Goal: Complete application form

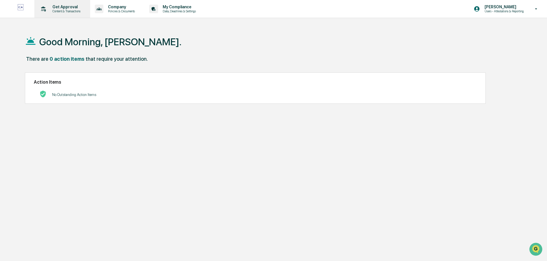
click at [68, 9] on p "Get Approval" at bounding box center [65, 7] width 35 height 5
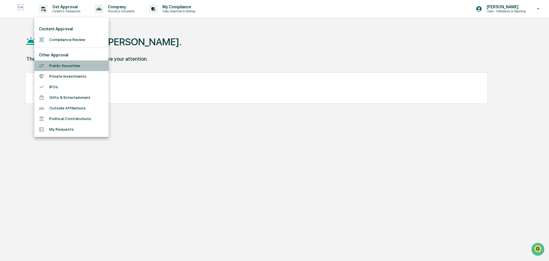
click at [67, 63] on li "Public Securities" at bounding box center [71, 65] width 74 height 11
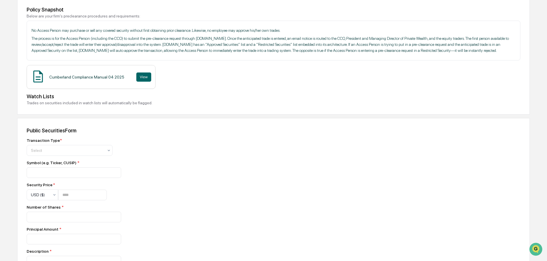
scroll to position [86, 0]
click at [83, 153] on div at bounding box center [67, 150] width 73 height 6
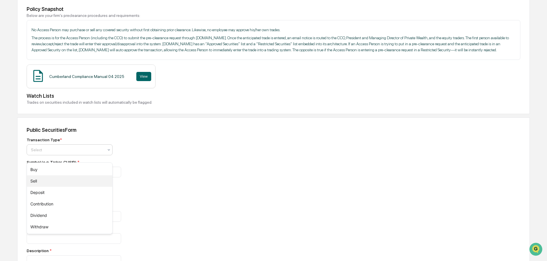
click at [49, 180] on div "Sell" at bounding box center [69, 180] width 85 height 11
click at [78, 177] on input at bounding box center [74, 172] width 94 height 11
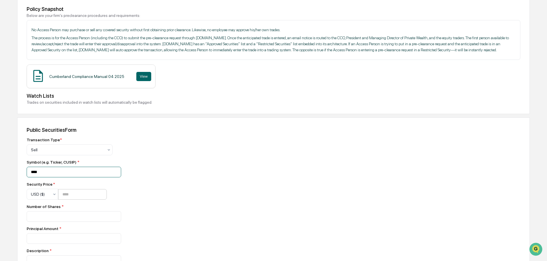
type input "****"
click at [72, 196] on input "number" at bounding box center [82, 194] width 49 height 11
type input "*****"
click at [71, 221] on input "number" at bounding box center [74, 216] width 94 height 11
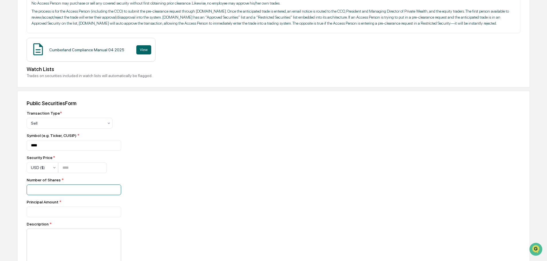
scroll to position [143, 0]
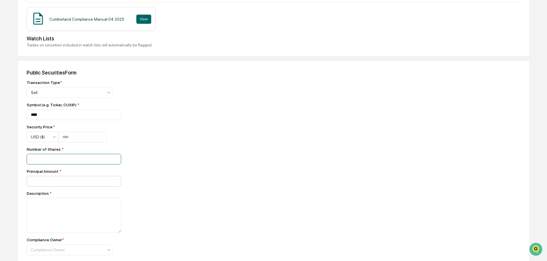
type input "**"
click at [68, 164] on input "number" at bounding box center [74, 159] width 94 height 11
click at [55, 164] on input "number" at bounding box center [74, 159] width 94 height 11
type input "*******"
click at [77, 213] on textarea at bounding box center [74, 215] width 94 height 35
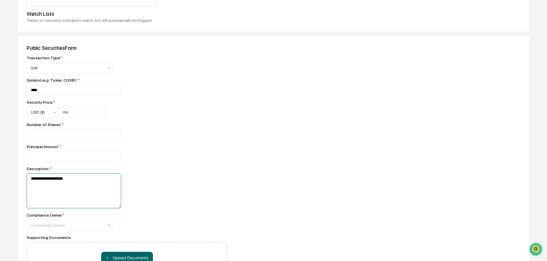
scroll to position [200, 0]
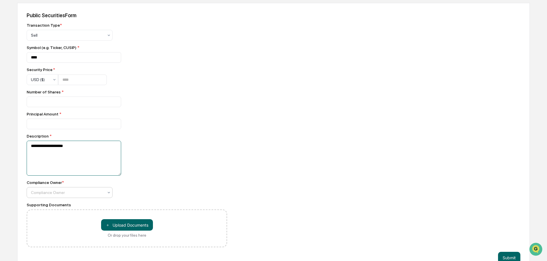
type textarea "**********"
click at [102, 195] on div at bounding box center [67, 192] width 73 height 6
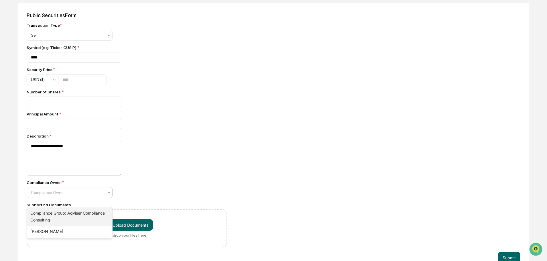
click at [86, 214] on div "Compliance Group: Adviser Compliance Consulting" at bounding box center [69, 216] width 85 height 18
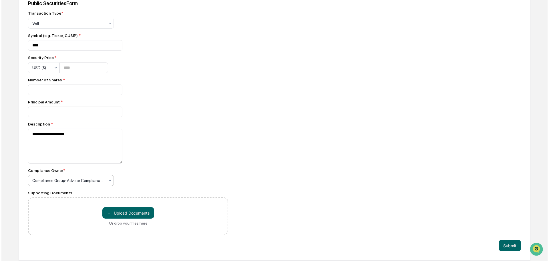
scroll to position [219, 0]
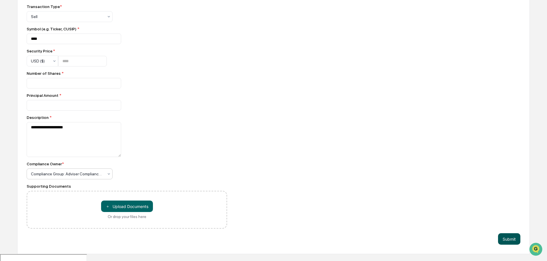
click at [514, 244] on button "Submit" at bounding box center [509, 238] width 22 height 11
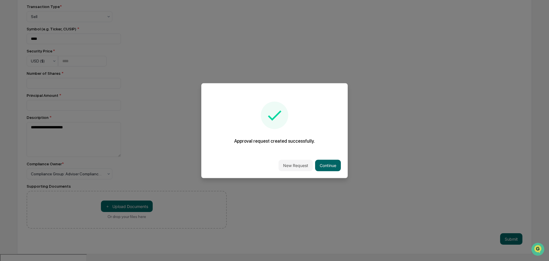
click at [297, 165] on button "New Request" at bounding box center [296, 164] width 34 height 11
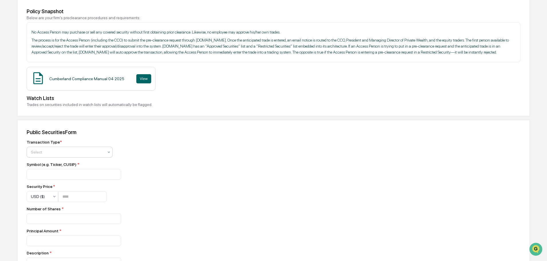
scroll to position [86, 0]
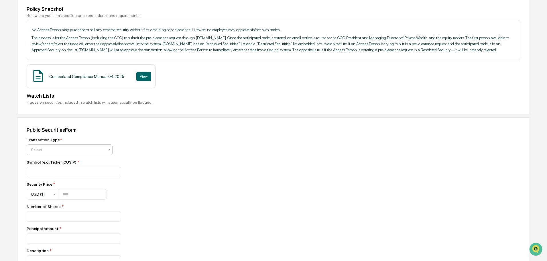
click at [70, 155] on div "Select" at bounding box center [70, 149] width 86 height 11
click at [41, 182] on div "Sell" at bounding box center [69, 180] width 85 height 11
click at [49, 177] on input at bounding box center [74, 172] width 94 height 11
type input "****"
click at [75, 199] on input "number" at bounding box center [82, 194] width 49 height 11
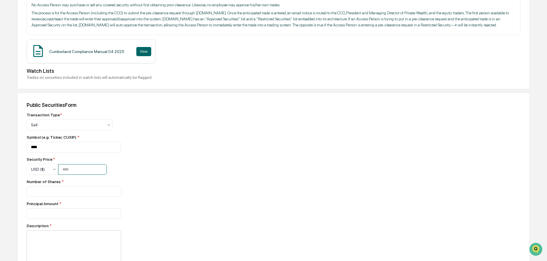
scroll to position [143, 0]
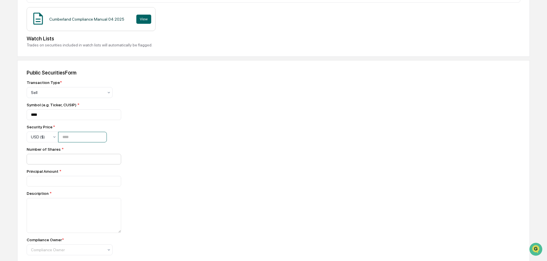
type input "****"
click at [70, 164] on input "number" at bounding box center [74, 159] width 94 height 11
type input "***"
click at [72, 164] on input "number" at bounding box center [74, 159] width 94 height 11
click at [55, 164] on input "number" at bounding box center [74, 159] width 94 height 11
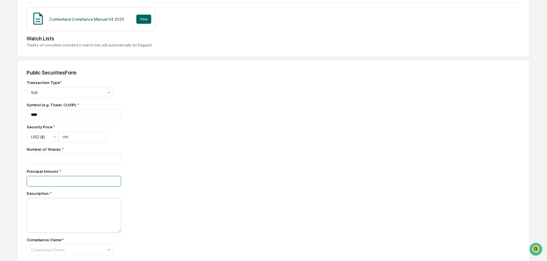
type input "***"
click at [58, 226] on textarea at bounding box center [74, 215] width 94 height 35
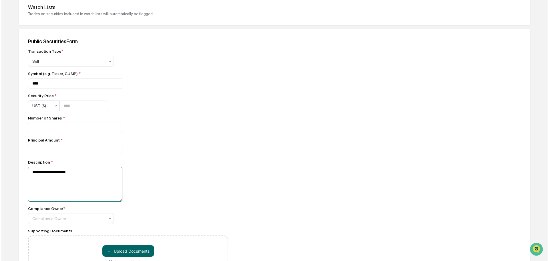
scroll to position [219, 0]
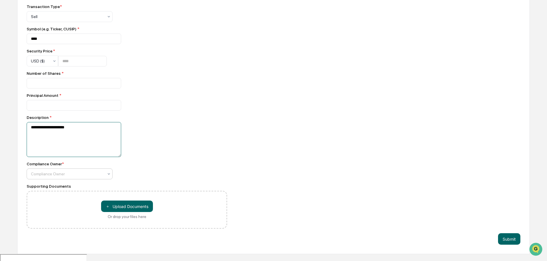
type textarea "**********"
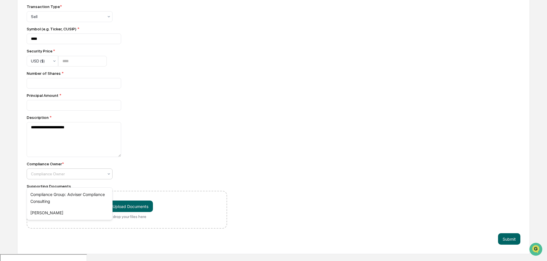
click at [107, 176] on icon at bounding box center [108, 173] width 5 height 5
drag, startPoint x: 84, startPoint y: 193, endPoint x: 157, endPoint y: 216, distance: 77.2
click at [86, 194] on div "Compliance Group: Adviser Compliance Consulting" at bounding box center [69, 198] width 85 height 18
click at [515, 244] on button "Submit" at bounding box center [509, 238] width 22 height 11
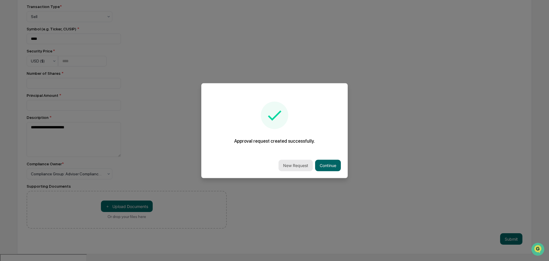
click at [301, 170] on button "New Request" at bounding box center [296, 164] width 34 height 11
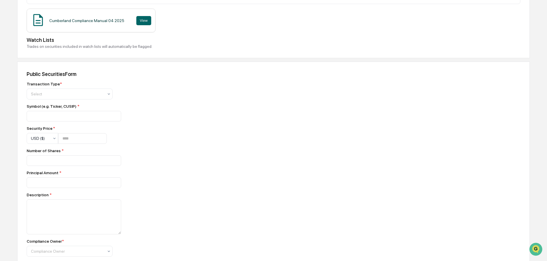
scroll to position [143, 0]
click at [82, 95] on div at bounding box center [67, 93] width 73 height 6
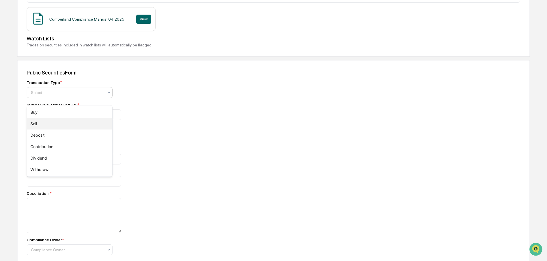
click at [58, 124] on div "Sell" at bounding box center [69, 123] width 85 height 11
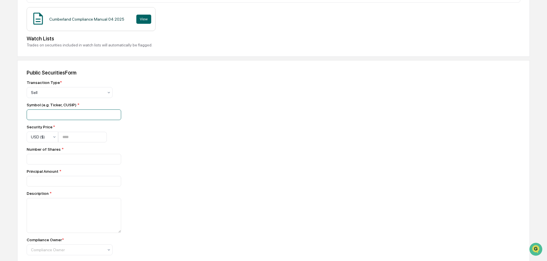
click at [60, 120] on input at bounding box center [74, 114] width 94 height 11
click at [75, 118] on input at bounding box center [74, 114] width 94 height 11
type input "***"
click at [88, 142] on input "number" at bounding box center [82, 137] width 49 height 11
type input "******"
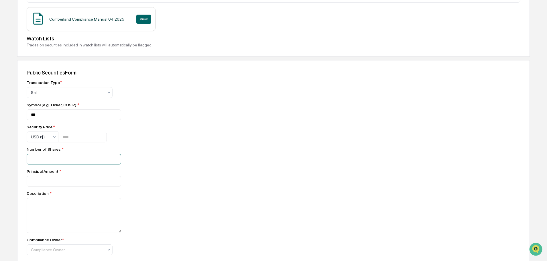
click at [75, 164] on input "number" at bounding box center [74, 159] width 94 height 11
type input "*"
click at [65, 164] on input "number" at bounding box center [74, 159] width 94 height 11
click at [51, 164] on input "number" at bounding box center [74, 159] width 94 height 11
type input "*******"
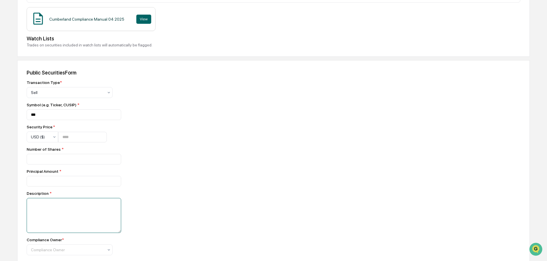
click at [65, 216] on textarea at bounding box center [74, 215] width 94 height 35
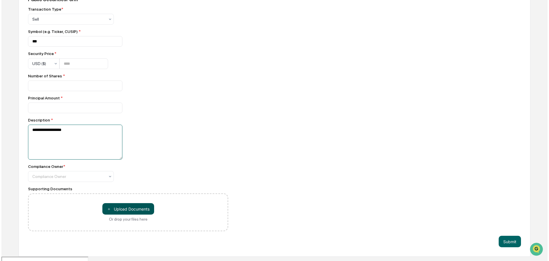
scroll to position [219, 0]
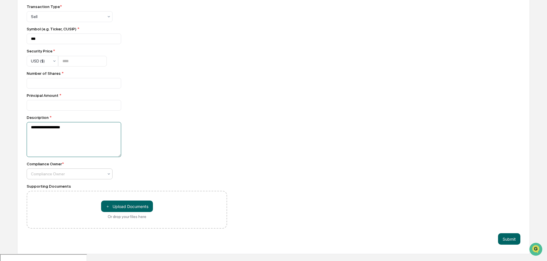
type textarea "**********"
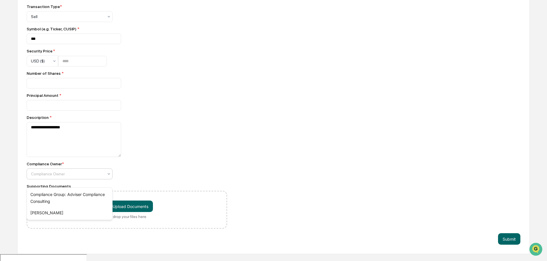
click at [102, 177] on div at bounding box center [67, 174] width 73 height 6
click at [98, 193] on div "Compliance Group: Adviser Compliance Consulting" at bounding box center [69, 198] width 85 height 18
click at [505, 241] on button "Submit" at bounding box center [509, 238] width 22 height 11
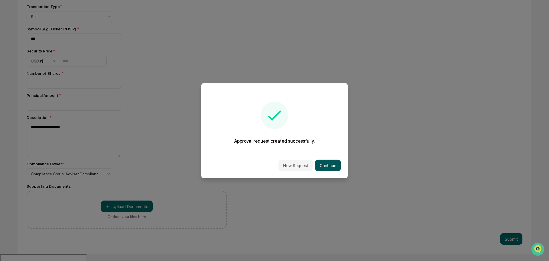
click at [325, 164] on button "Continue" at bounding box center [328, 164] width 26 height 11
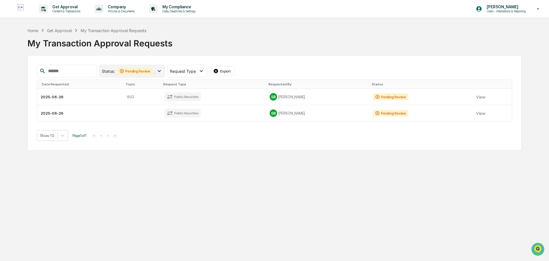
click at [163, 69] on icon at bounding box center [159, 71] width 6 height 6
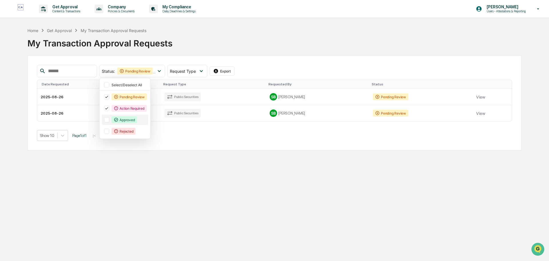
click at [109, 118] on div at bounding box center [106, 119] width 5 height 5
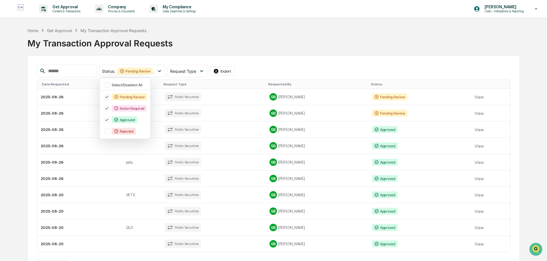
click at [534, 130] on div "Home Get Approval My Transaction Approval Requests My Transaction Approval Requ…" at bounding box center [273, 154] width 547 height 254
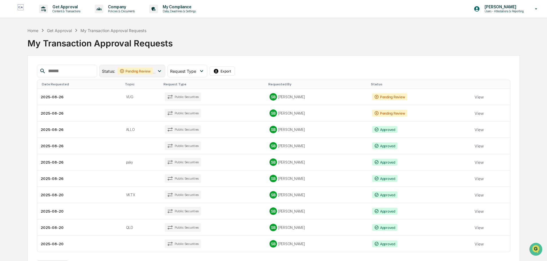
click at [163, 70] on icon at bounding box center [159, 71] width 6 height 6
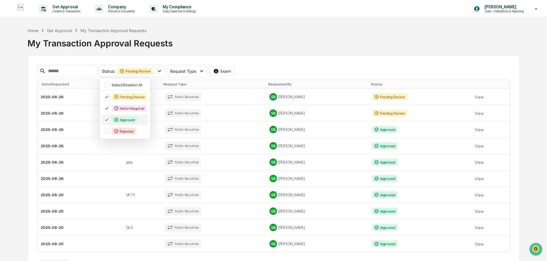
click at [110, 119] on icon at bounding box center [107, 120] width 6 height 4
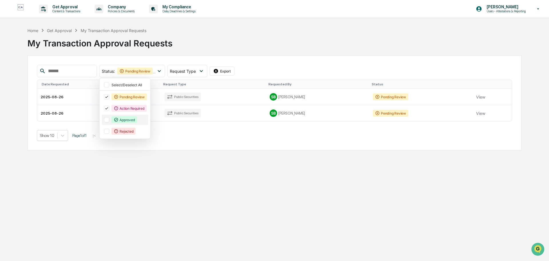
click at [519, 189] on div "Get Approval Content & Transactions Company Policies & Documents My Compliance …" at bounding box center [274, 130] width 549 height 261
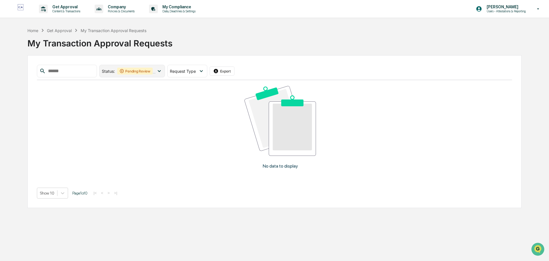
click at [161, 72] on icon at bounding box center [159, 71] width 3 height 2
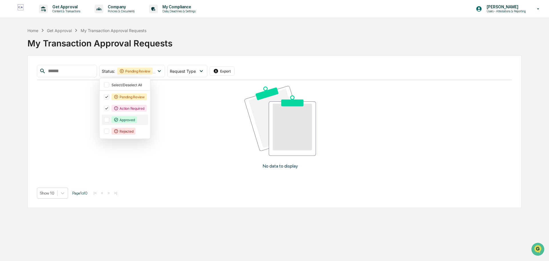
click at [109, 120] on div at bounding box center [106, 119] width 5 height 5
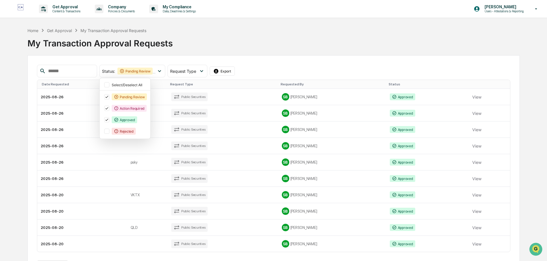
click at [536, 147] on div "Home Get Approval My Transaction Approval Requests My Transaction Approval Requ…" at bounding box center [273, 154] width 547 height 254
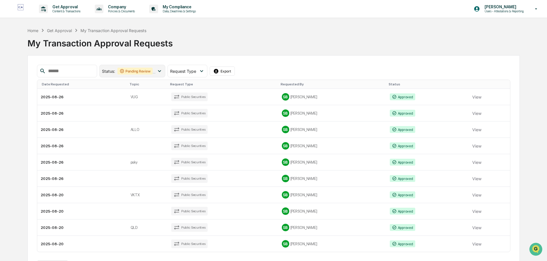
click at [161, 72] on icon at bounding box center [159, 71] width 3 height 2
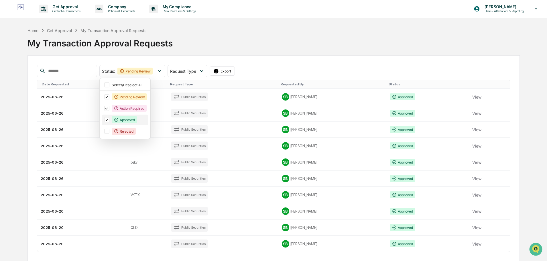
click at [110, 122] on icon at bounding box center [107, 120] width 6 height 4
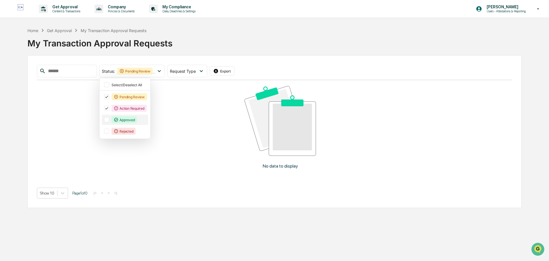
drag, startPoint x: 349, startPoint y: 41, endPoint x: 444, endPoint y: 21, distance: 97.9
click at [359, 39] on div "My Transaction Approval Requests" at bounding box center [274, 40] width 495 height 15
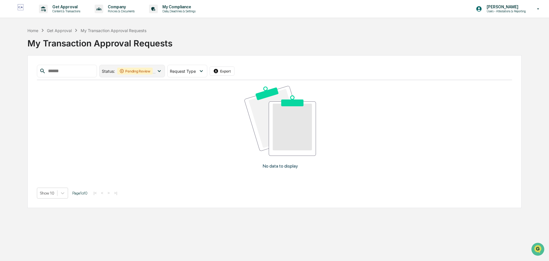
click at [151, 71] on div "Pending Review" at bounding box center [134, 71] width 35 height 7
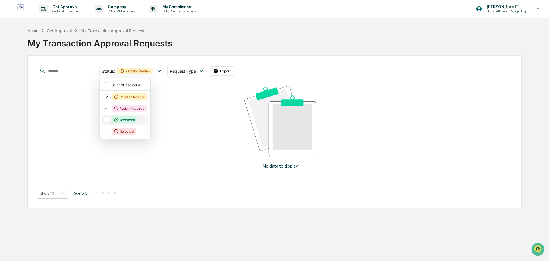
click at [109, 120] on div at bounding box center [106, 119] width 5 height 5
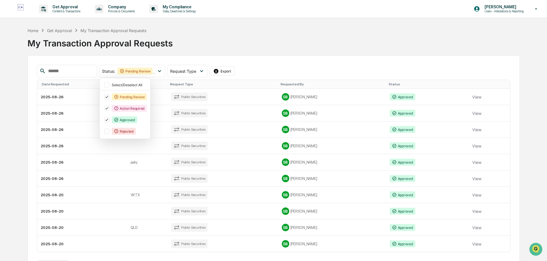
click at [214, 40] on div "My Transaction Approval Requests" at bounding box center [273, 40] width 492 height 15
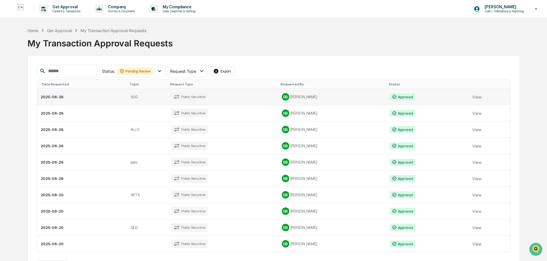
click at [149, 96] on td "VUG" at bounding box center [147, 97] width 41 height 16
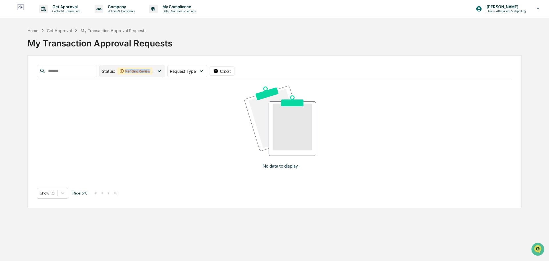
click at [153, 73] on div "Pending Review" at bounding box center [134, 71] width 35 height 7
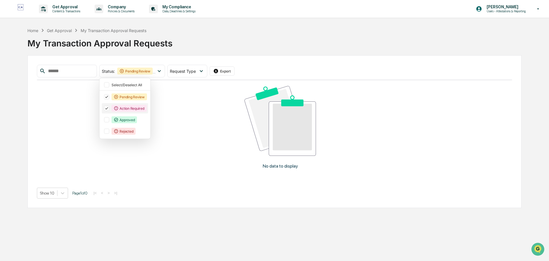
drag, startPoint x: 114, startPoint y: 119, endPoint x: 139, endPoint y: 110, distance: 26.1
click at [109, 119] on div at bounding box center [106, 119] width 5 height 5
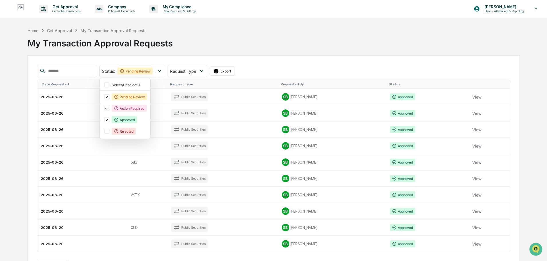
click at [248, 35] on div "My Transaction Approval Requests" at bounding box center [273, 40] width 492 height 15
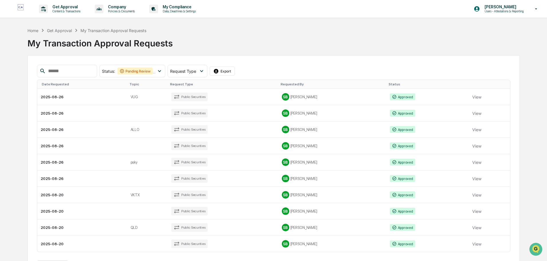
click at [122, 130] on td "2025-08-26" at bounding box center [82, 129] width 90 height 16
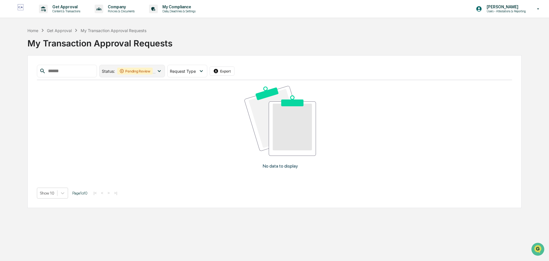
click at [153, 72] on div "Pending Review" at bounding box center [134, 71] width 35 height 7
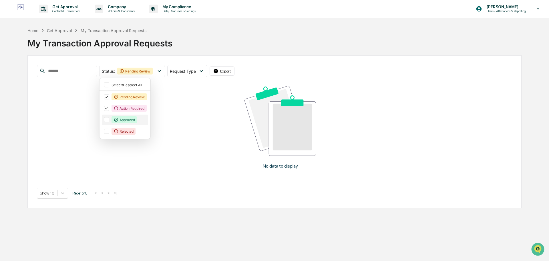
click at [127, 117] on div "Approved" at bounding box center [124, 119] width 25 height 7
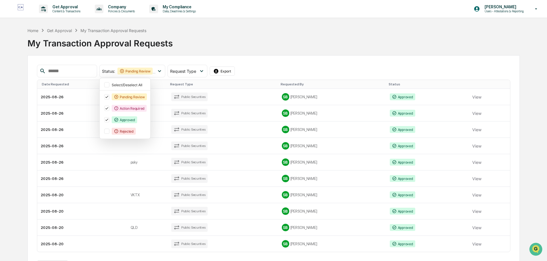
click at [243, 36] on div "My Transaction Approval Requests" at bounding box center [273, 40] width 492 height 15
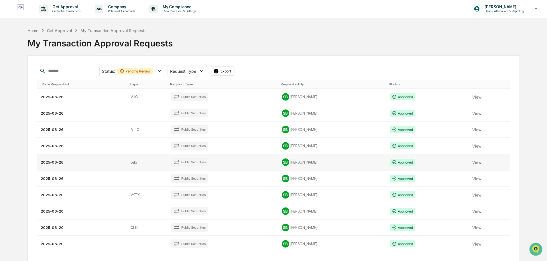
click at [130, 161] on td "psky" at bounding box center [147, 162] width 41 height 16
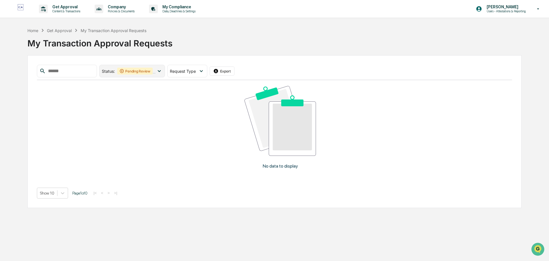
click at [153, 70] on div "Pending Review" at bounding box center [134, 71] width 35 height 7
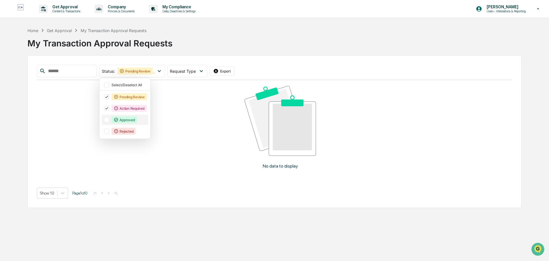
click at [118, 120] on icon at bounding box center [116, 119] width 5 height 5
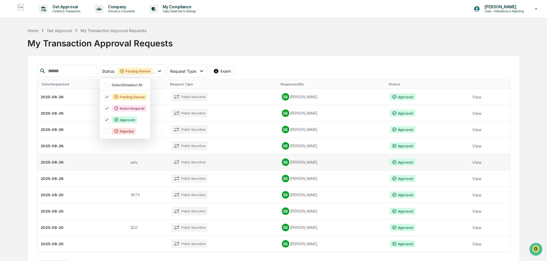
click at [145, 160] on td "psky" at bounding box center [147, 162] width 41 height 16
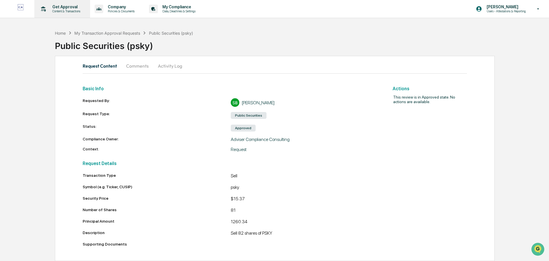
click at [70, 9] on p "Get Approval" at bounding box center [65, 7] width 35 height 5
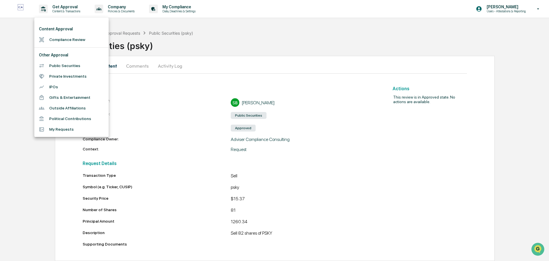
click at [61, 65] on li "Public Securities" at bounding box center [71, 65] width 74 height 11
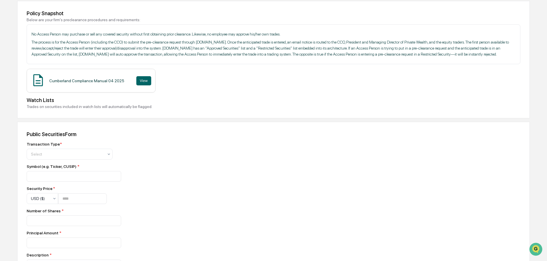
scroll to position [86, 0]
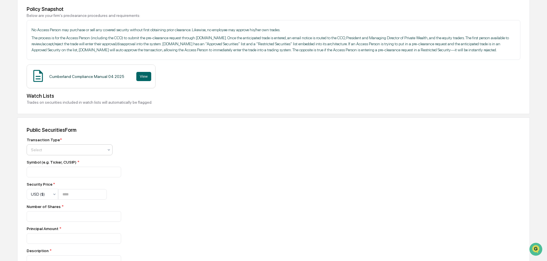
click at [64, 153] on div at bounding box center [67, 150] width 73 height 6
click at [42, 169] on div "Buy" at bounding box center [69, 169] width 85 height 11
click at [53, 177] on input at bounding box center [74, 172] width 94 height 11
click at [73, 177] on input at bounding box center [74, 172] width 94 height 11
type input "****"
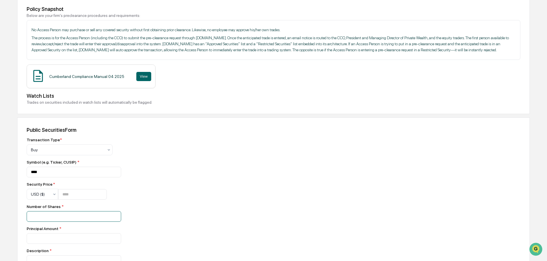
click at [67, 221] on input "number" at bounding box center [74, 216] width 94 height 11
type input "***"
click at [75, 199] on input "number" at bounding box center [82, 194] width 49 height 11
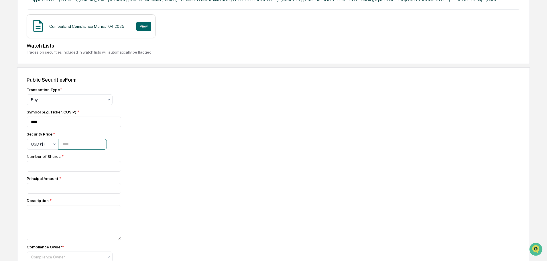
scroll to position [143, 0]
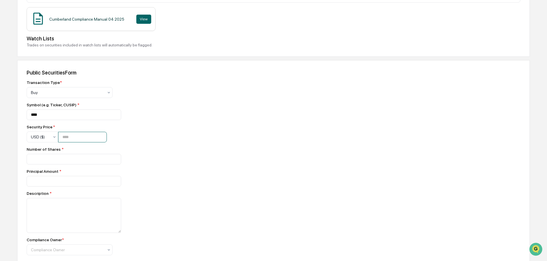
click at [76, 142] on input "****" at bounding box center [82, 137] width 49 height 11
type input "****"
click at [58, 164] on input "number" at bounding box center [74, 159] width 94 height 11
click at [45, 164] on input "number" at bounding box center [74, 159] width 94 height 11
type input "****"
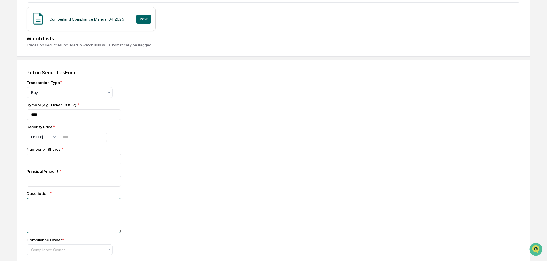
click at [63, 216] on textarea at bounding box center [74, 215] width 94 height 35
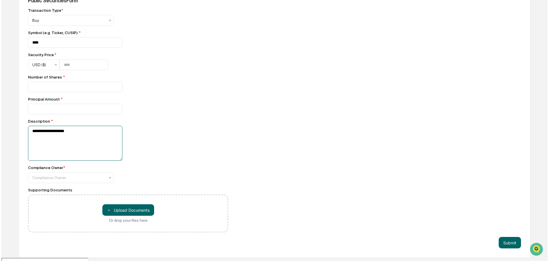
scroll to position [219, 0]
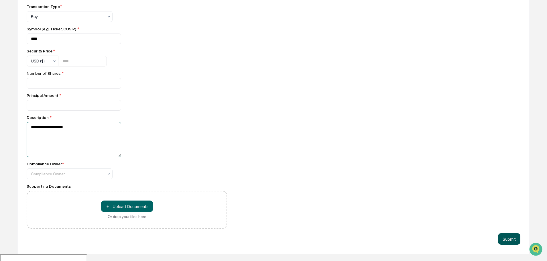
type textarea "**********"
click at [507, 244] on button "Submit" at bounding box center [509, 238] width 22 height 11
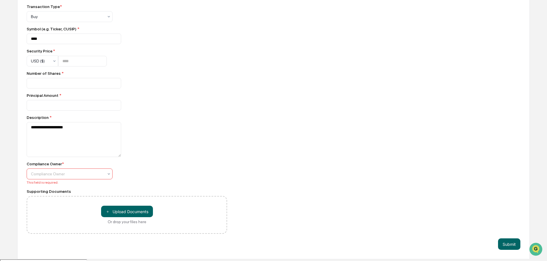
drag, startPoint x: 75, startPoint y: 178, endPoint x: 76, endPoint y: 186, distance: 8.2
click at [75, 177] on div at bounding box center [67, 174] width 73 height 6
click at [68, 192] on div "Compliance Group: Adviser Compliance Consulting" at bounding box center [69, 198] width 85 height 18
click at [512, 249] on button "Submit" at bounding box center [509, 243] width 22 height 11
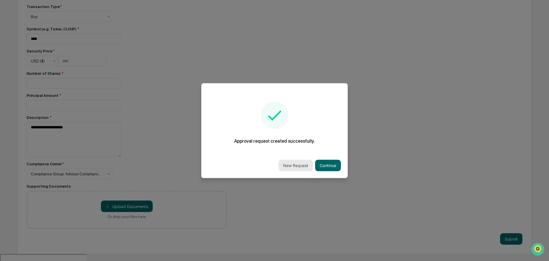
click at [295, 164] on button "New Request" at bounding box center [296, 164] width 34 height 11
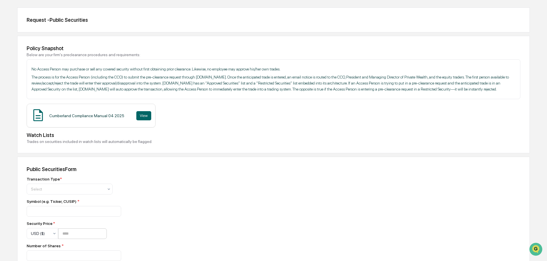
scroll to position [172, 0]
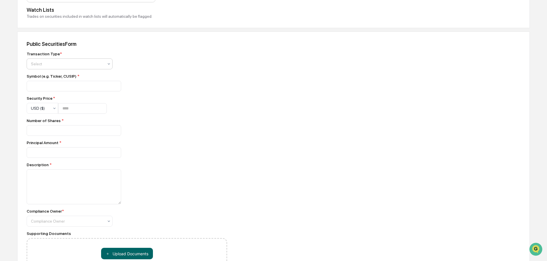
click at [60, 67] on div at bounding box center [67, 64] width 73 height 6
click at [39, 84] on div "Buy" at bounding box center [69, 83] width 85 height 11
click at [43, 91] on input at bounding box center [74, 86] width 94 height 11
type input "****"
click at [78, 114] on input "number" at bounding box center [82, 108] width 49 height 11
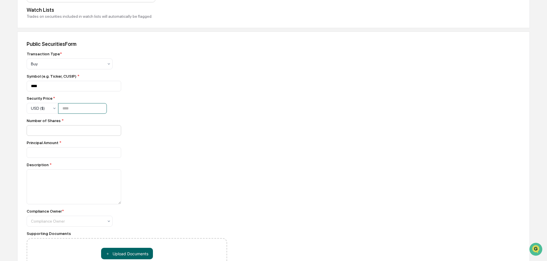
type input "*****"
click at [67, 136] on input "number" at bounding box center [74, 130] width 94 height 11
type input "***"
click at [65, 136] on input "number" at bounding box center [74, 130] width 94 height 11
type input "*******"
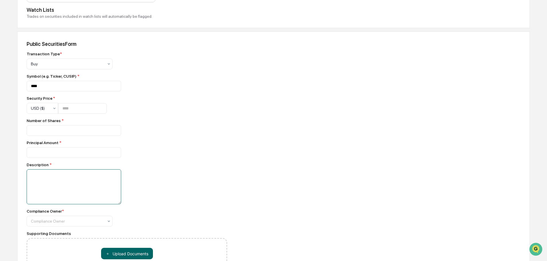
click at [69, 195] on textarea at bounding box center [74, 186] width 94 height 35
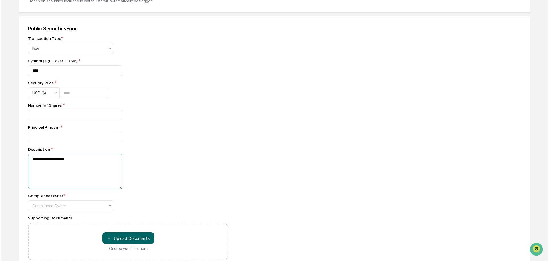
scroll to position [219, 0]
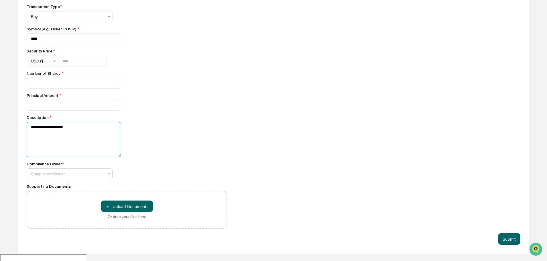
type textarea "**********"
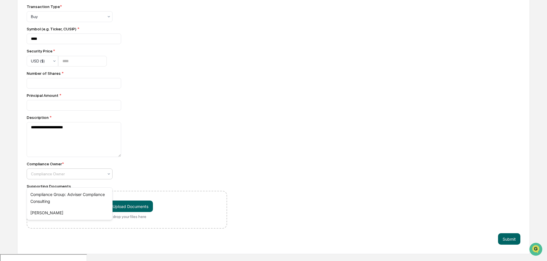
click at [87, 177] on div at bounding box center [67, 174] width 73 height 6
click at [73, 195] on div "Compliance Group: Adviser Compliance Consulting" at bounding box center [69, 198] width 85 height 18
click at [508, 244] on button "Submit" at bounding box center [509, 238] width 22 height 11
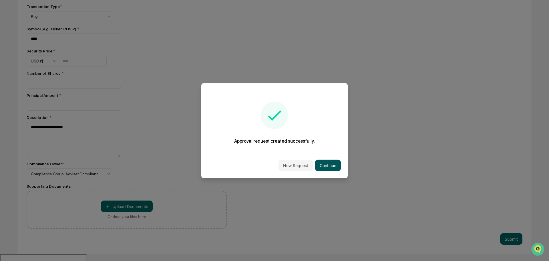
click at [323, 162] on button "Continue" at bounding box center [328, 164] width 26 height 11
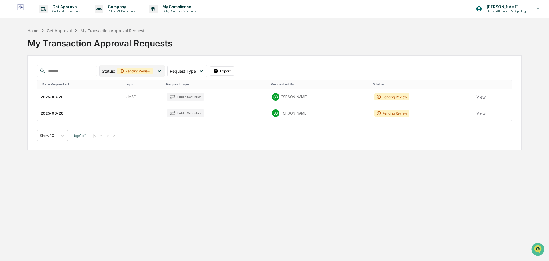
click at [163, 70] on icon at bounding box center [159, 71] width 6 height 6
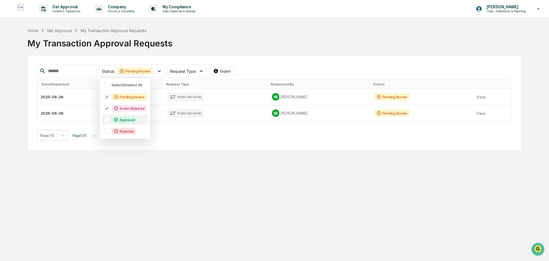
click at [134, 120] on div "Approved" at bounding box center [124, 119] width 25 height 7
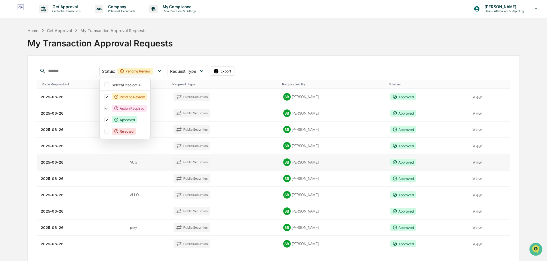
click at [100, 161] on td "2025-08-26" at bounding box center [81, 162] width 89 height 16
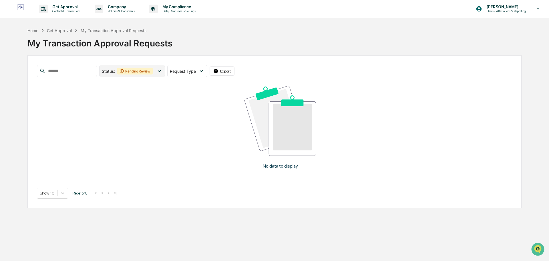
click at [153, 71] on div "Pending Review" at bounding box center [134, 71] width 35 height 7
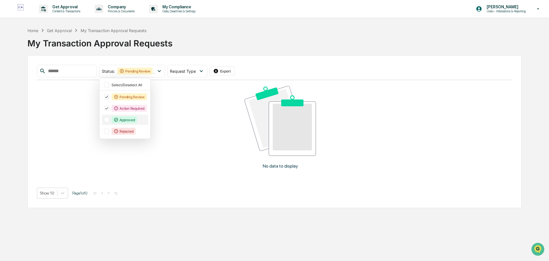
click at [129, 118] on div "Approved" at bounding box center [124, 119] width 25 height 7
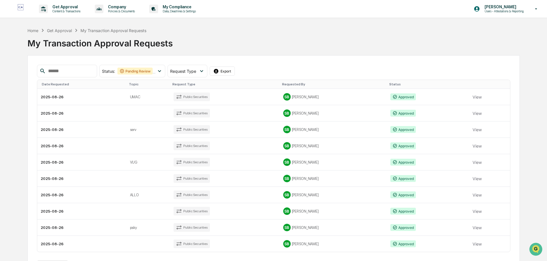
click at [255, 30] on div "Home Get Approval My Transaction Approval Requests My Transaction Approval Requ…" at bounding box center [273, 38] width 492 height 23
click at [147, 228] on td "psky" at bounding box center [147, 227] width 43 height 16
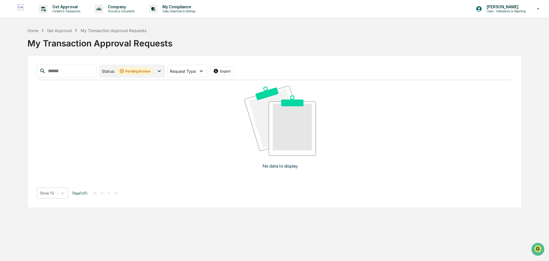
click at [161, 71] on icon at bounding box center [159, 71] width 3 height 2
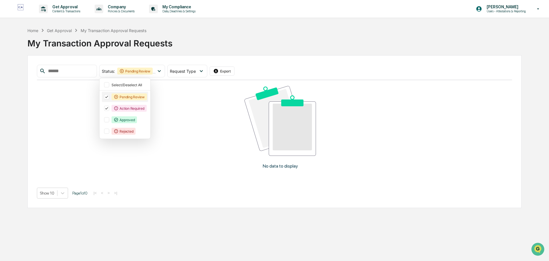
click at [136, 95] on div "Pending Review" at bounding box center [129, 96] width 35 height 7
click at [248, 43] on div "My Transaction Approval Requests" at bounding box center [274, 40] width 495 height 15
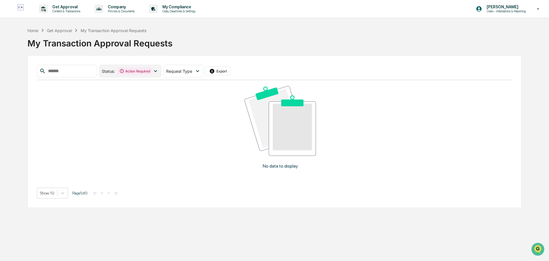
click at [152, 68] on div "Action Required" at bounding box center [134, 71] width 35 height 7
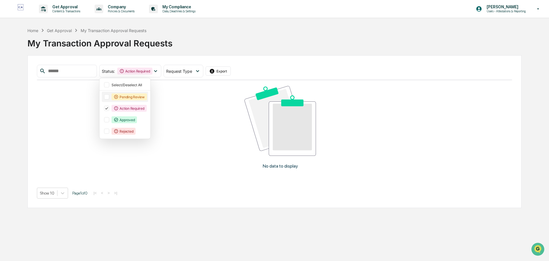
click at [133, 97] on div "Pending Review" at bounding box center [129, 96] width 35 height 7
click at [276, 44] on div "My Transaction Approval Requests" at bounding box center [274, 40] width 495 height 15
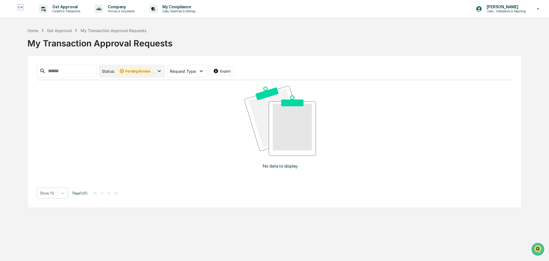
click at [163, 73] on icon at bounding box center [159, 71] width 6 height 6
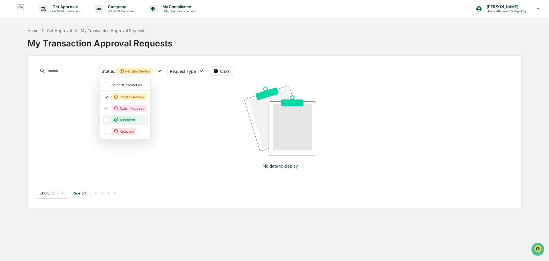
click at [109, 120] on div at bounding box center [106, 119] width 5 height 5
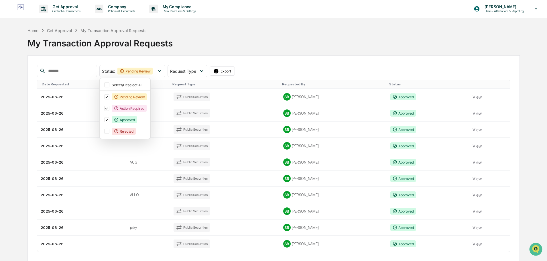
click at [266, 40] on div "My Transaction Approval Requests" at bounding box center [273, 40] width 492 height 15
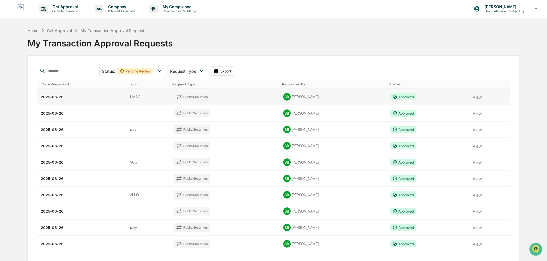
click at [155, 99] on td "UMAC" at bounding box center [147, 97] width 43 height 16
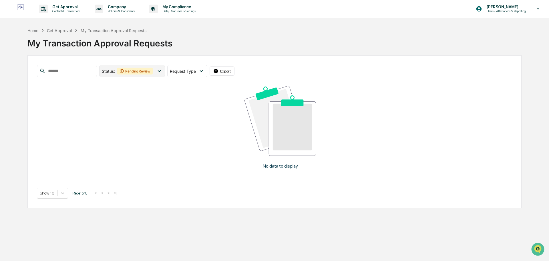
click at [163, 72] on icon at bounding box center [159, 71] width 6 height 6
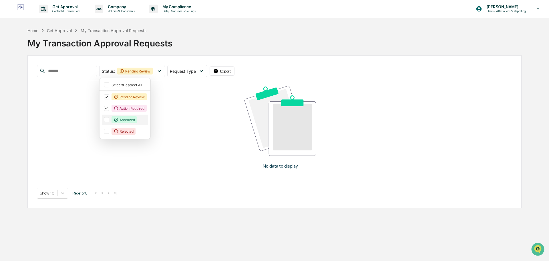
click at [132, 119] on div "Approved" at bounding box center [124, 119] width 25 height 7
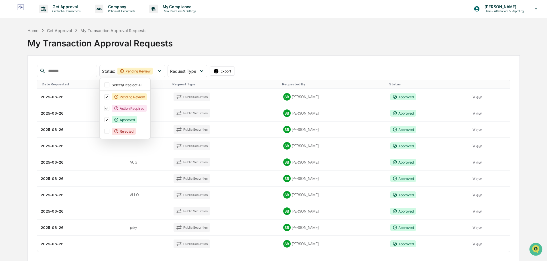
click at [236, 32] on div "Home Get Approval My Transaction Approval Requests My Transaction Approval Requ…" at bounding box center [273, 38] width 492 height 23
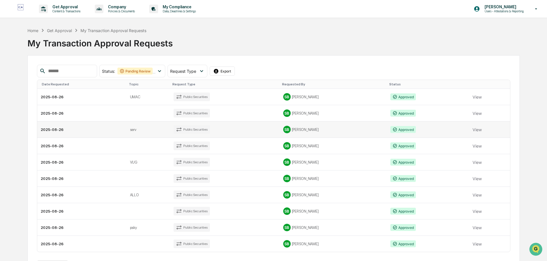
click at [151, 126] on td "serv" at bounding box center [147, 129] width 43 height 16
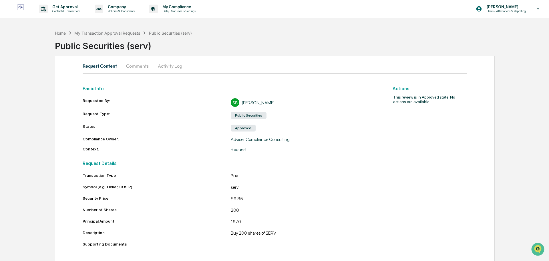
click at [381, 38] on div "Public Securities (serv)" at bounding box center [302, 43] width 495 height 15
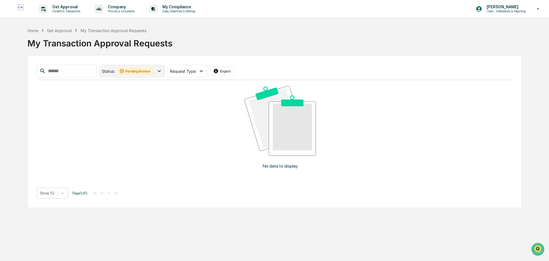
click at [153, 73] on div "Pending Review" at bounding box center [134, 71] width 35 height 7
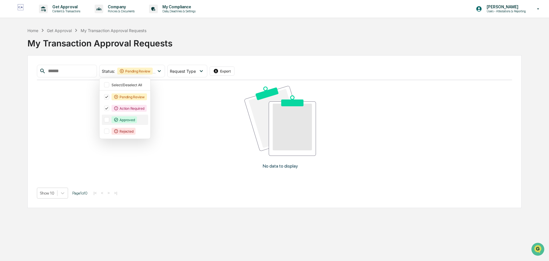
click at [137, 117] on div "Approved" at bounding box center [124, 119] width 25 height 7
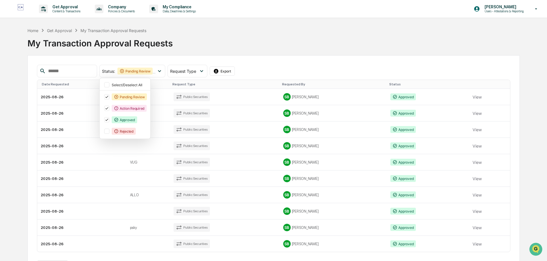
click at [291, 50] on div "My Transaction Approval Requests" at bounding box center [273, 41] width 492 height 17
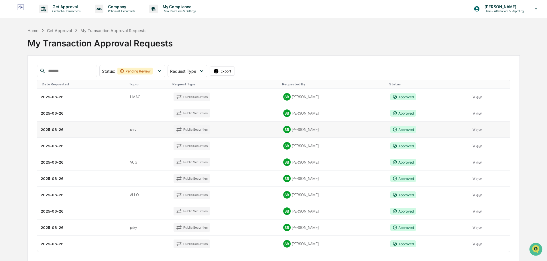
click at [147, 126] on td "serv" at bounding box center [147, 129] width 43 height 16
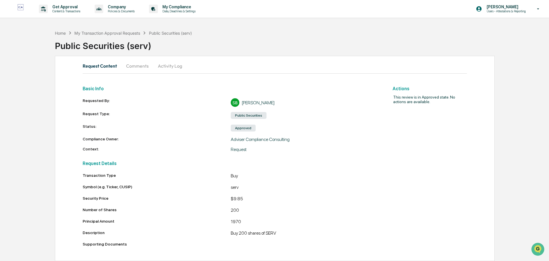
click at [363, 46] on div "Public Securities (serv)" at bounding box center [302, 43] width 495 height 15
